Goal: Task Accomplishment & Management: Manage account settings

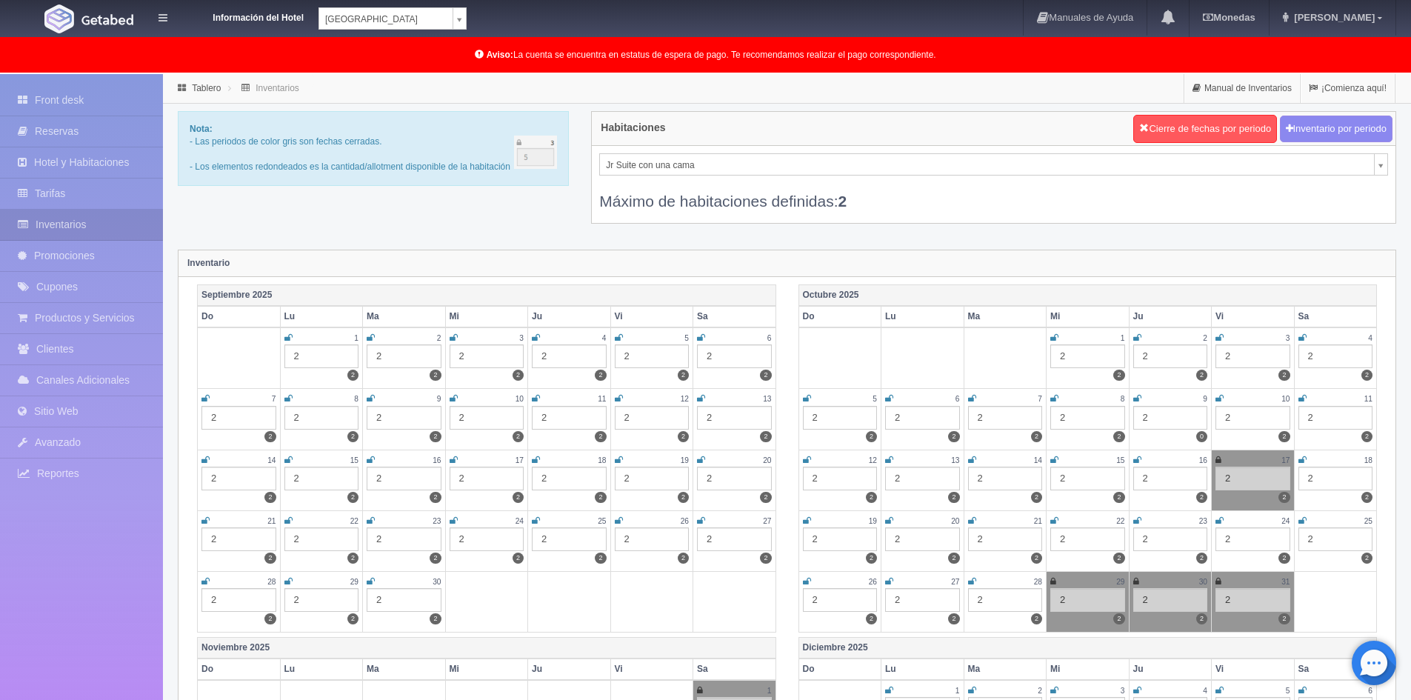
scroll to position [370, 0]
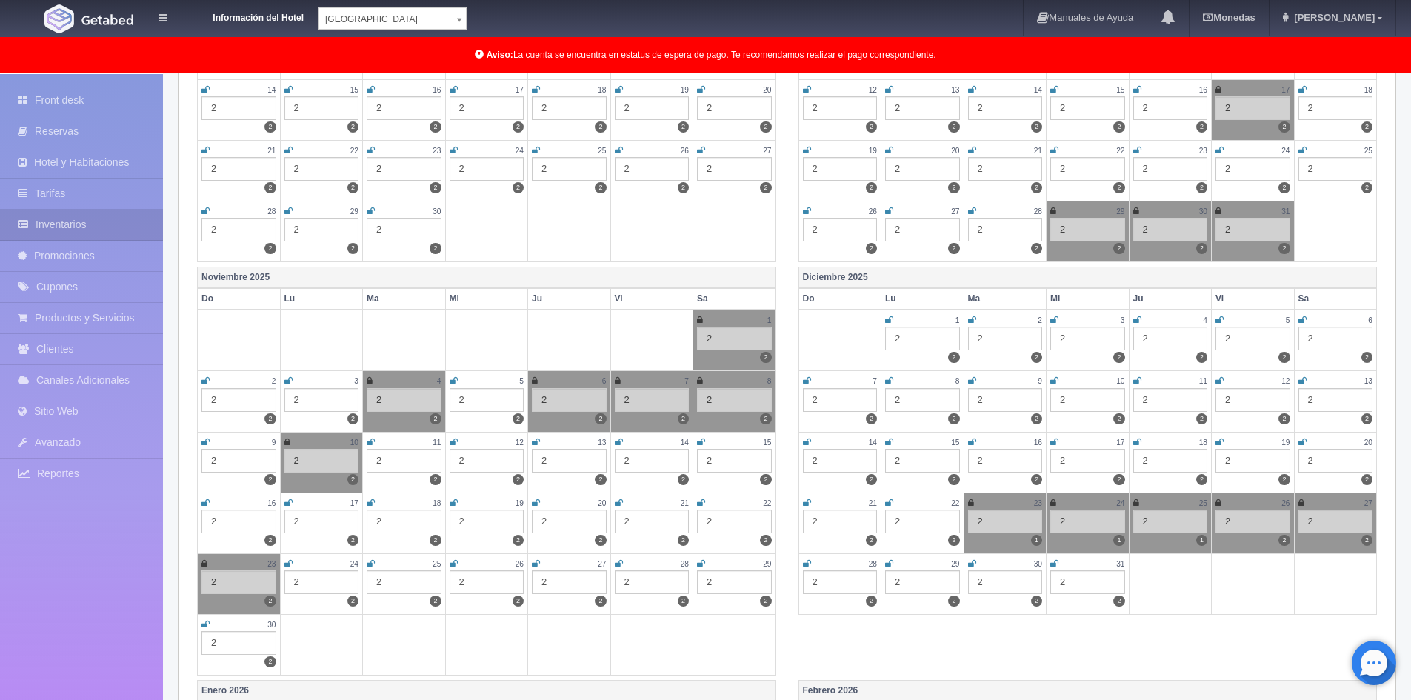
select select "375"
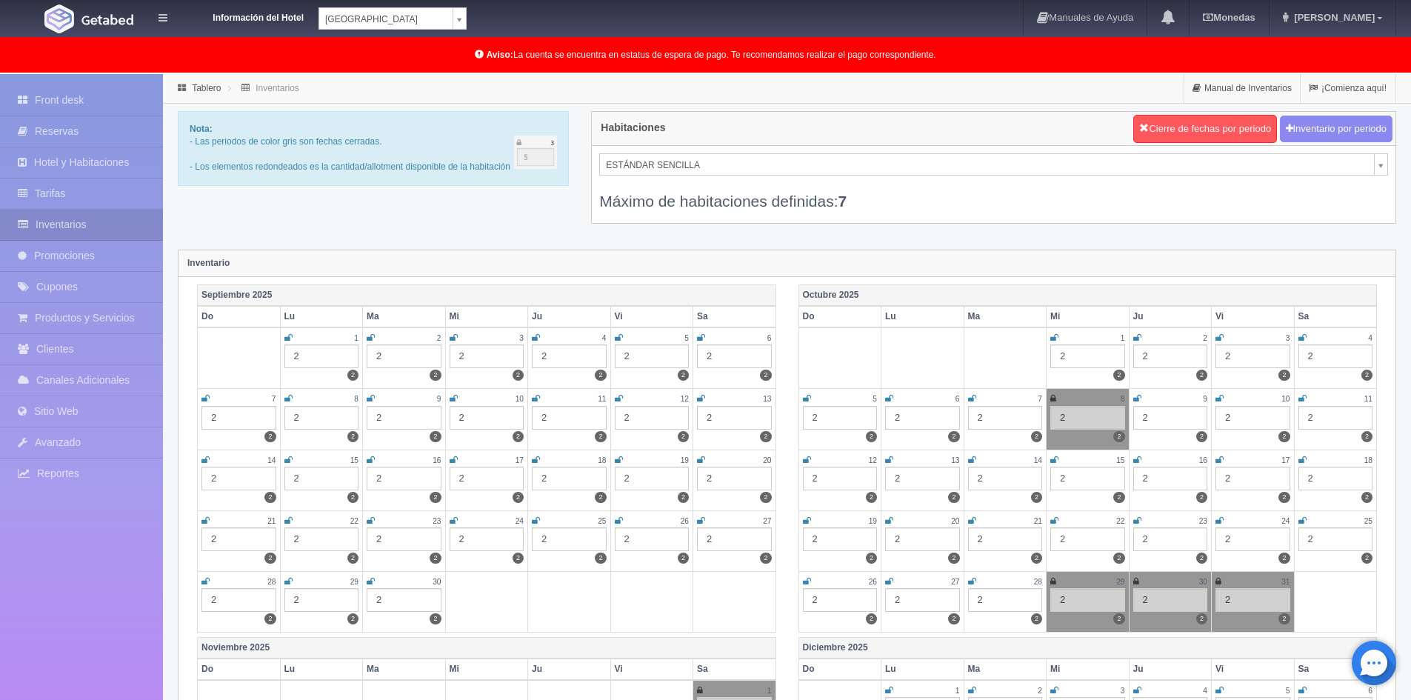
scroll to position [370, 0]
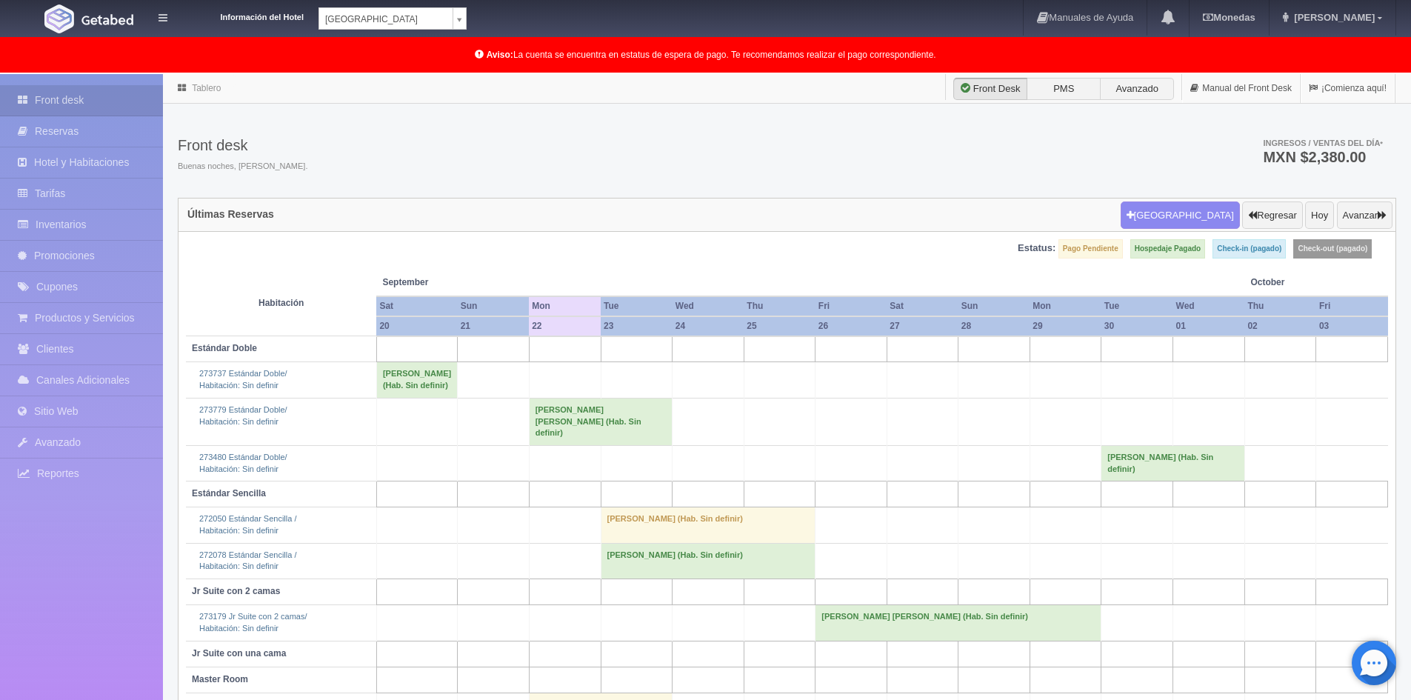
click at [461, 74] on body "Información del Hotel Hotel Plaza Campeche Hotel Plaza Campeche Hotel Plaza Col…" at bounding box center [705, 424] width 1411 height 701
select select "375"
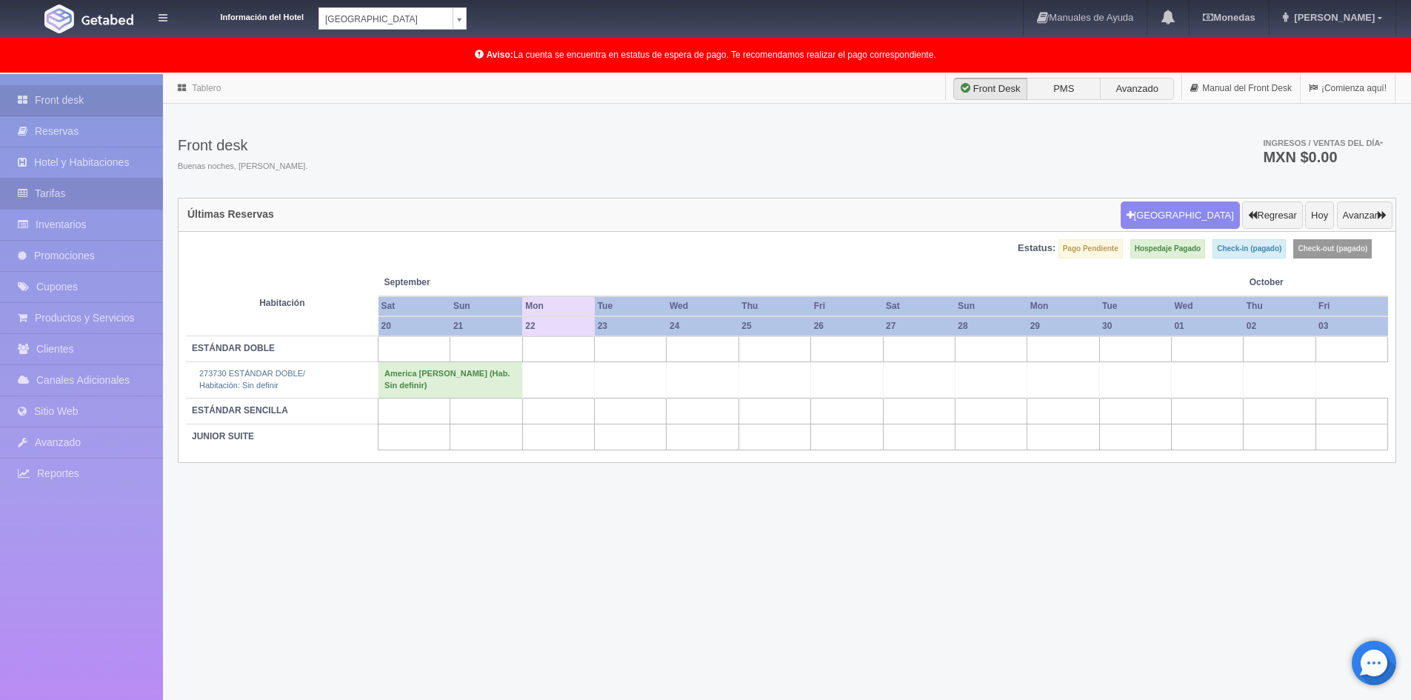
click at [59, 196] on link "Tarifas" at bounding box center [81, 194] width 163 height 30
click at [51, 255] on link "Promociones" at bounding box center [81, 256] width 163 height 30
click at [74, 253] on link "Promociones" at bounding box center [81, 256] width 163 height 30
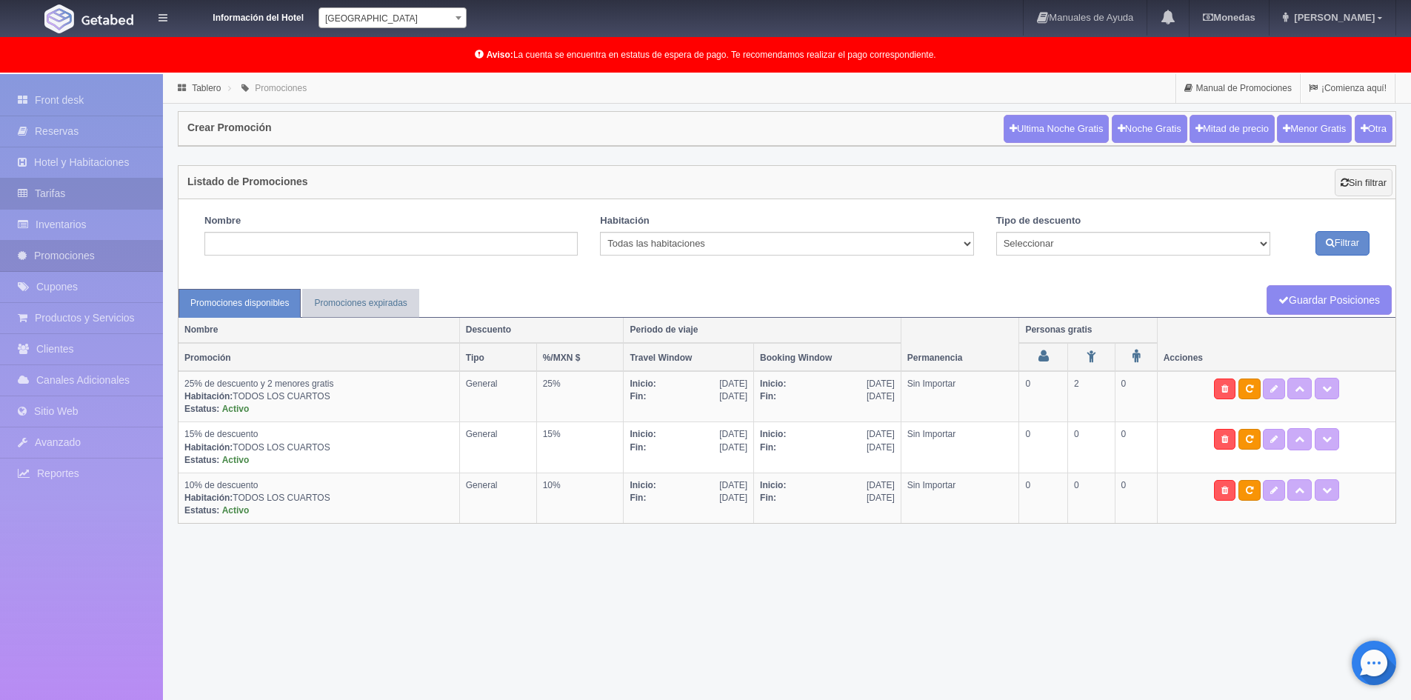
click at [64, 193] on link "Tarifas" at bounding box center [81, 194] width 163 height 30
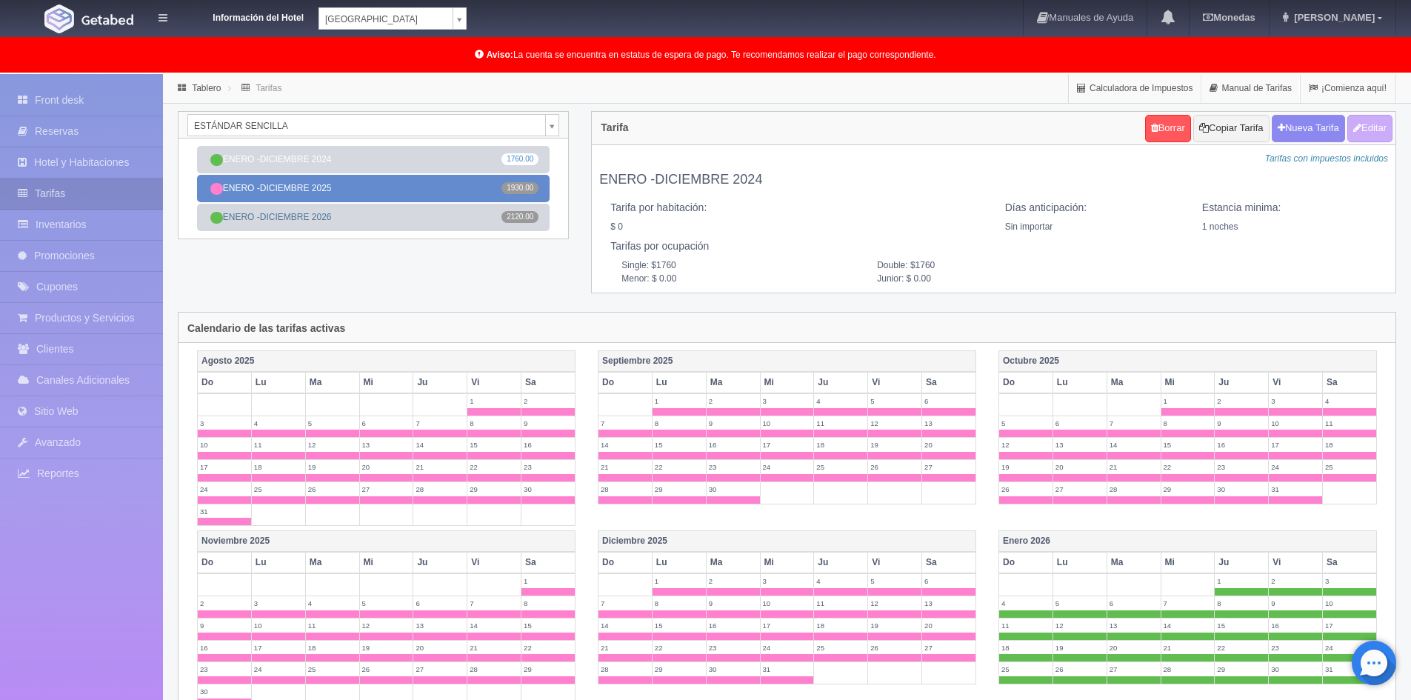
click at [327, 191] on link "ENERO -DICIEMBRE 2025 1930.00" at bounding box center [373, 188] width 353 height 27
